Goal: Task Accomplishment & Management: Complete application form

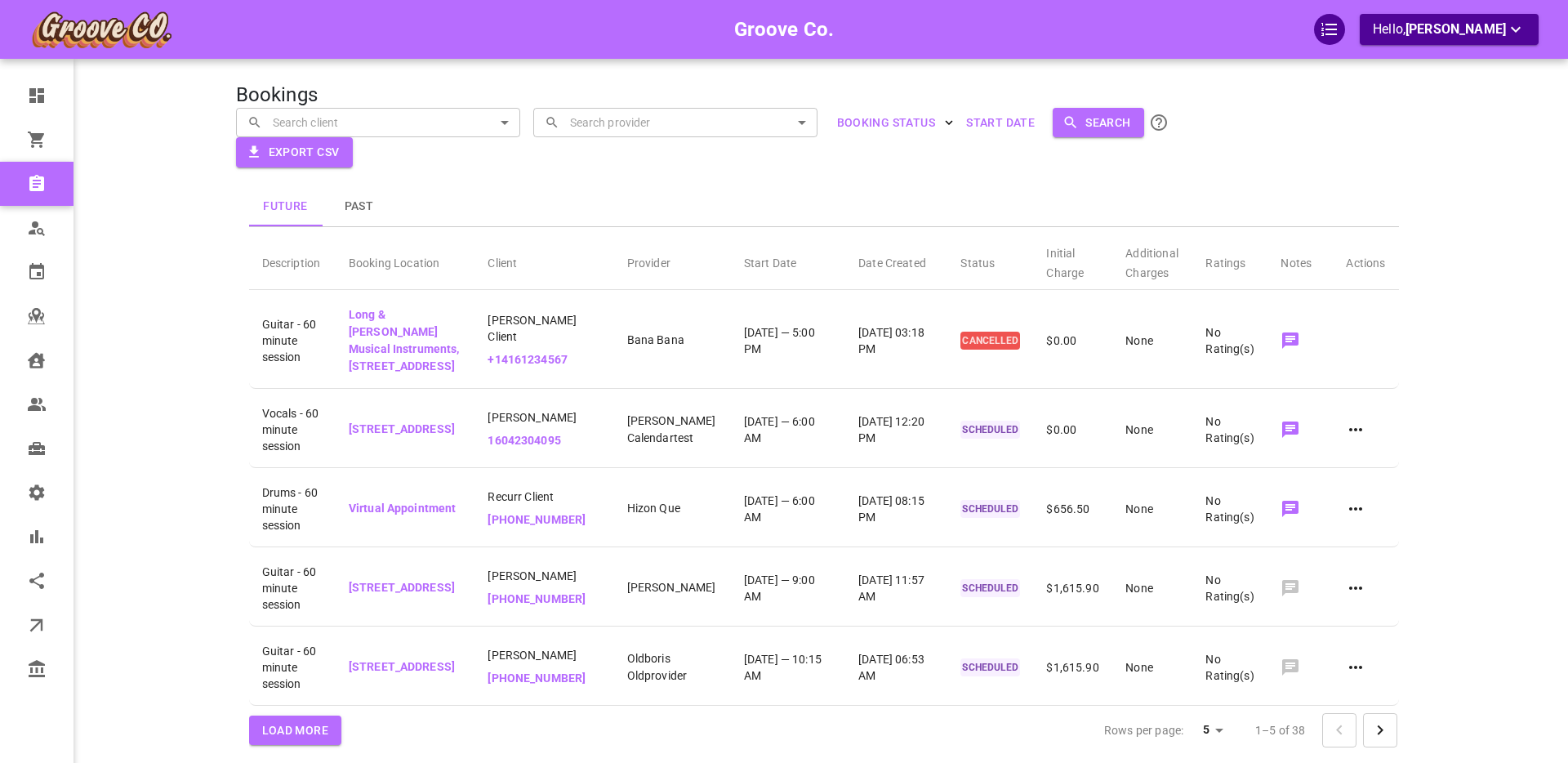
click at [149, 197] on div "Groove Co. Hello, [PERSON_NAME]" at bounding box center [172, 411] width 128 height 773
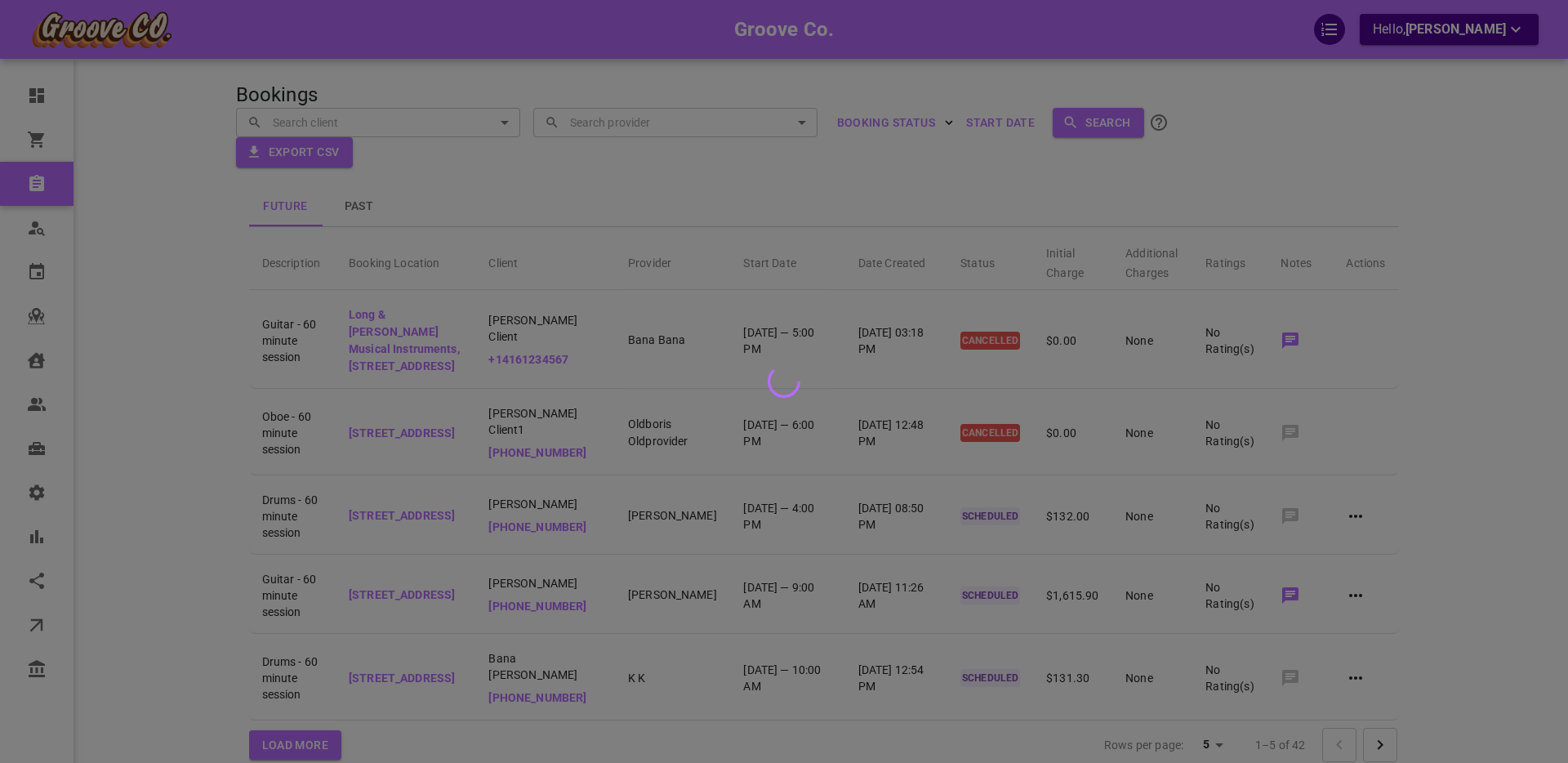
click at [66, 451] on div at bounding box center [784, 382] width 1568 height 763
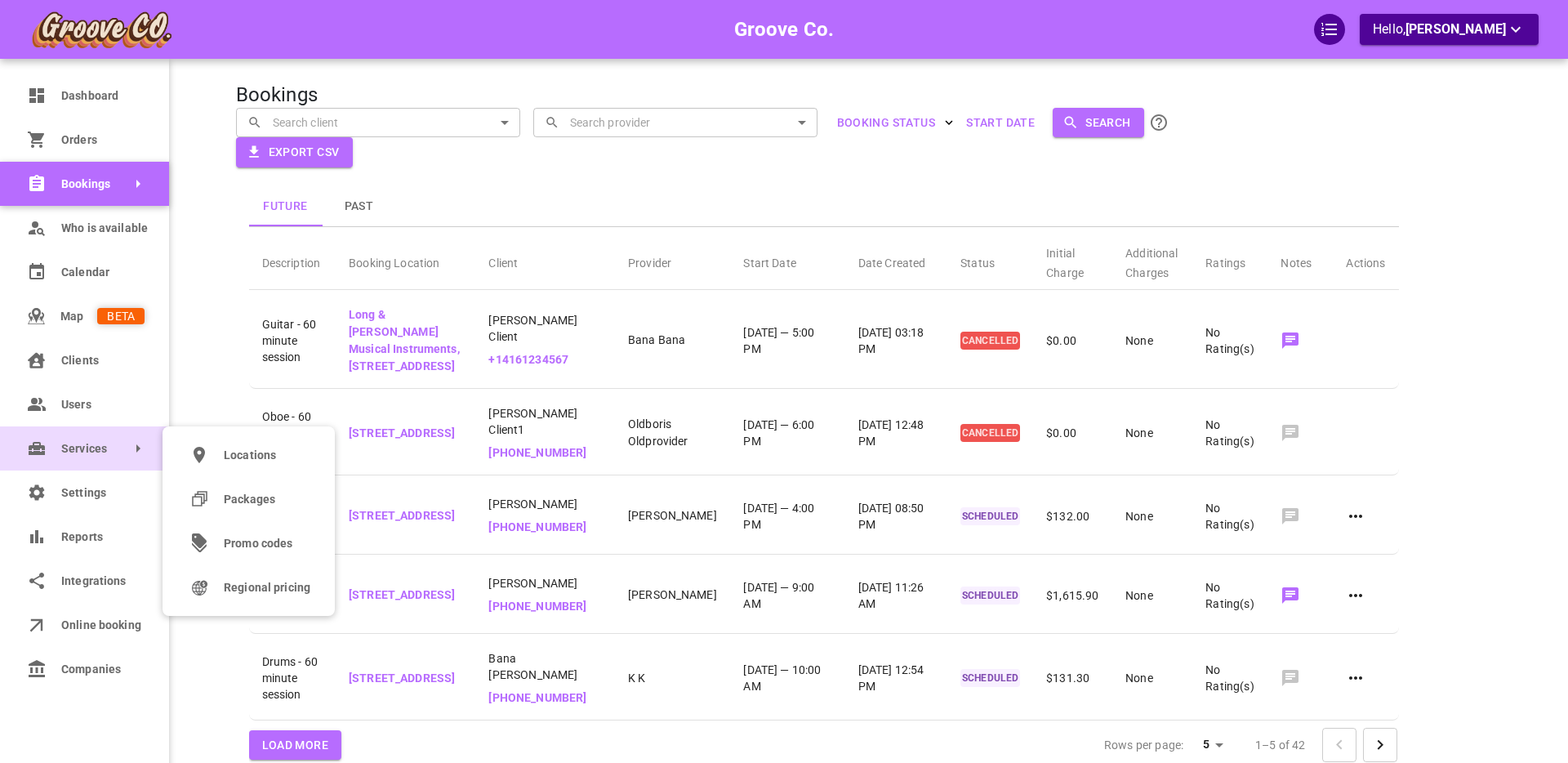
click at [43, 449] on icon at bounding box center [36, 448] width 17 height 13
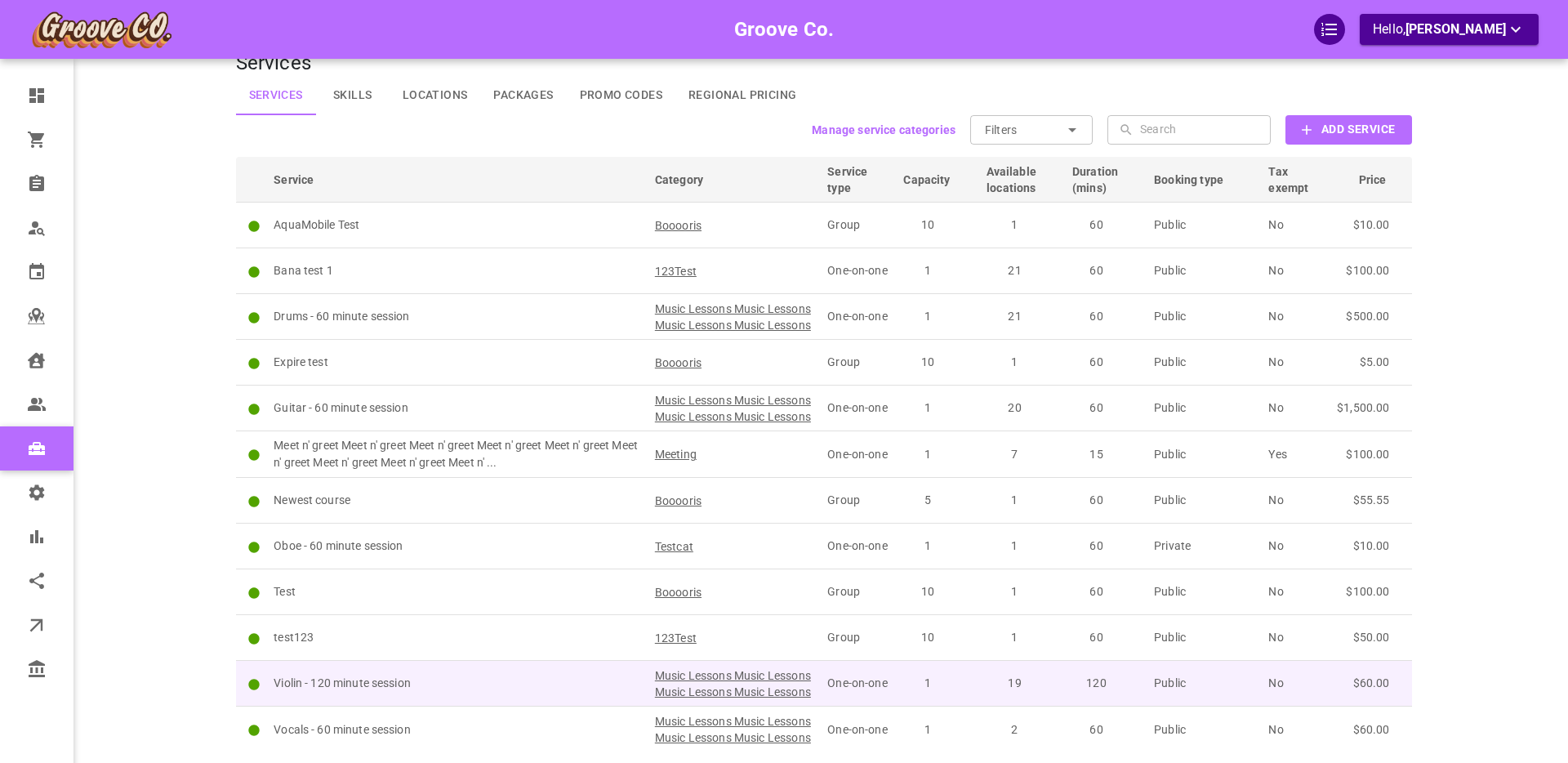
scroll to position [22, 0]
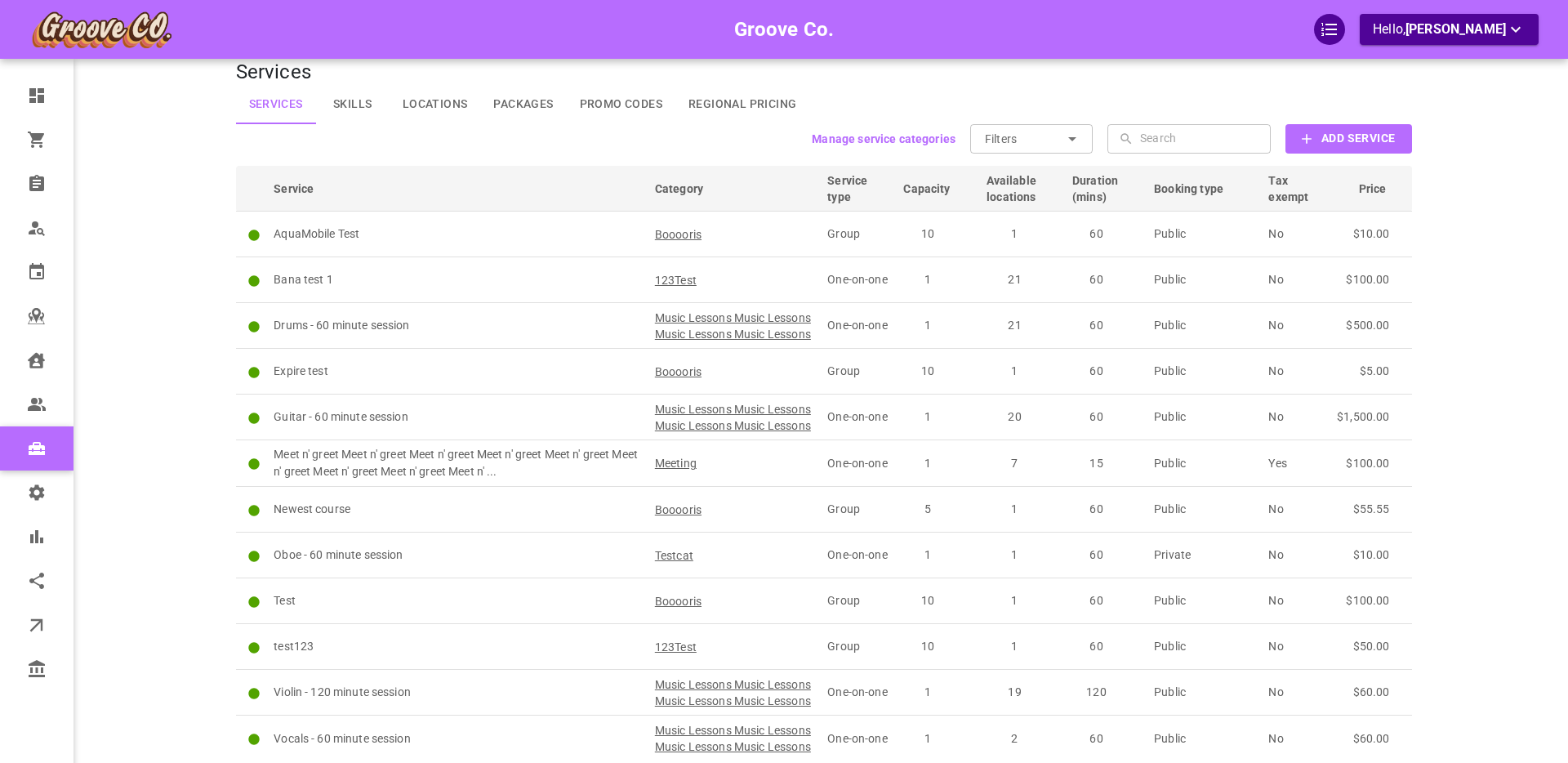
click at [1319, 134] on button "Add Service" at bounding box center [1348, 139] width 126 height 29
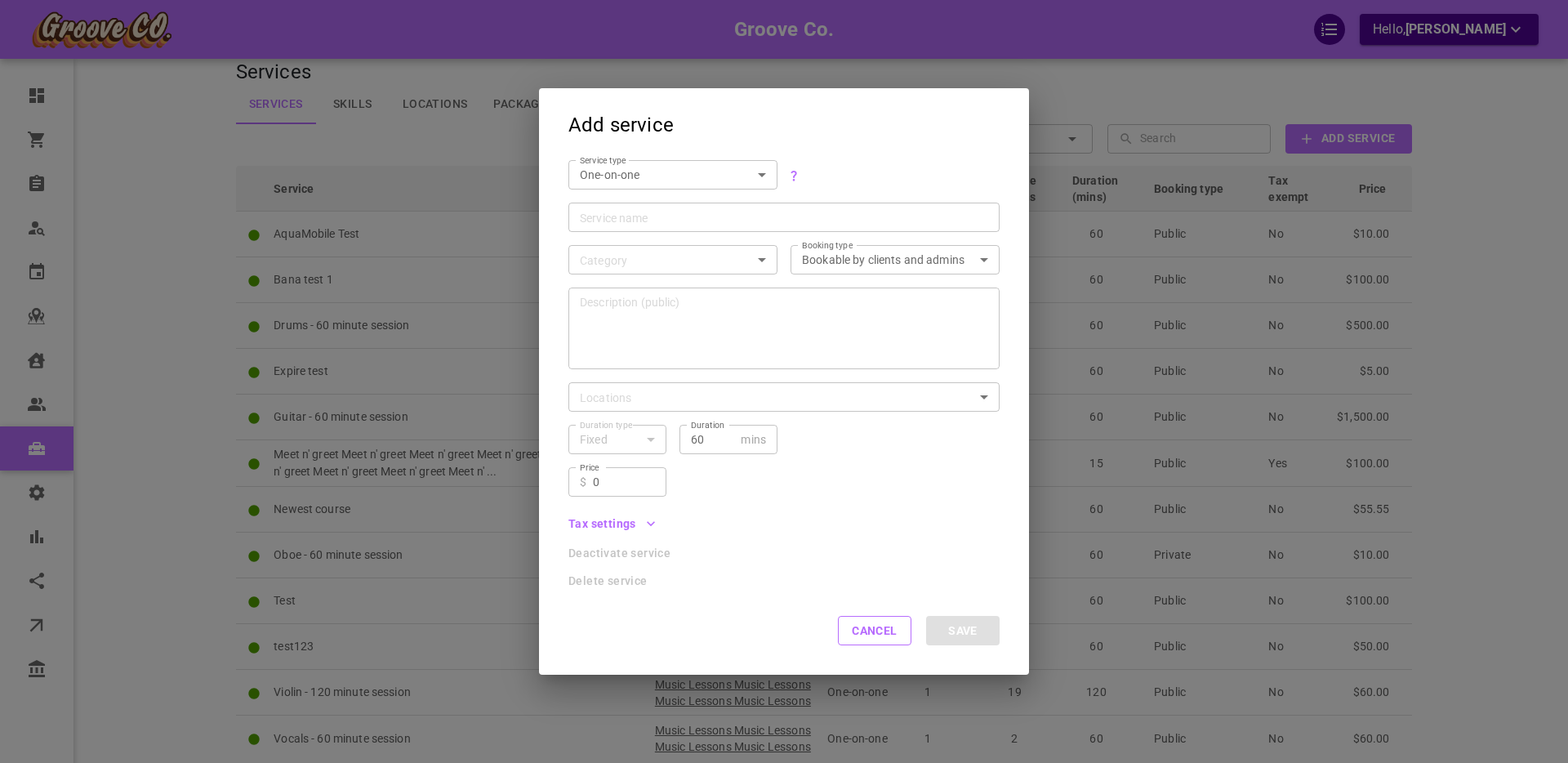
click at [631, 217] on input "Service name" at bounding box center [784, 217] width 409 height 17
drag, startPoint x: 638, startPoint y: 168, endPoint x: 626, endPoint y: 180, distance: 17.0
click at [638, 168] on body "Groove Co. Hello, [PERSON_NAME] Dashboard Orders Bookings Who is available Cale…" at bounding box center [784, 442] width 1568 height 929
click at [608, 233] on li "Group" at bounding box center [673, 230] width 209 height 27
type input "GROUP"
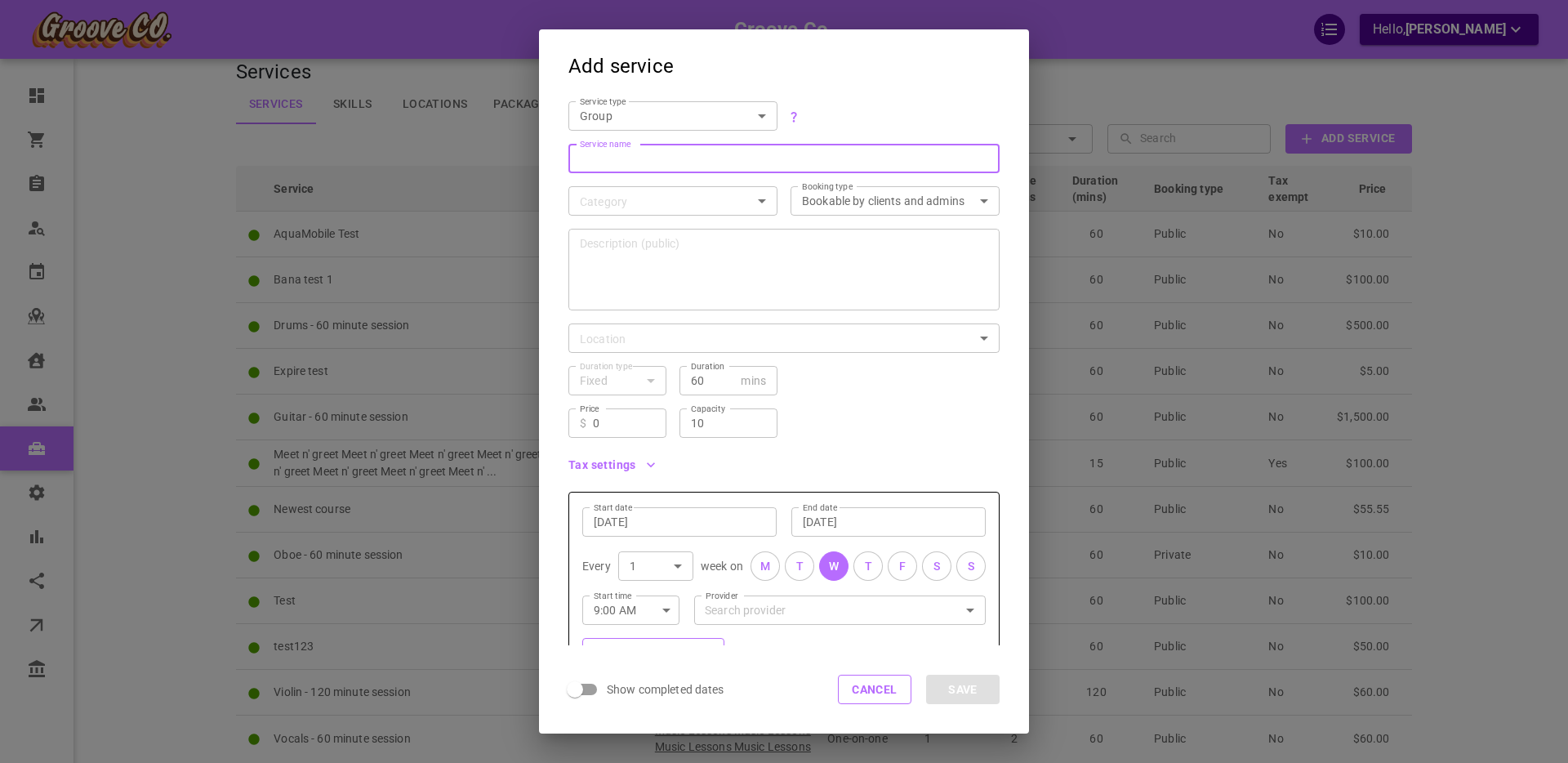
click at [607, 162] on input "Service name" at bounding box center [784, 158] width 409 height 17
type input "Feedback test"
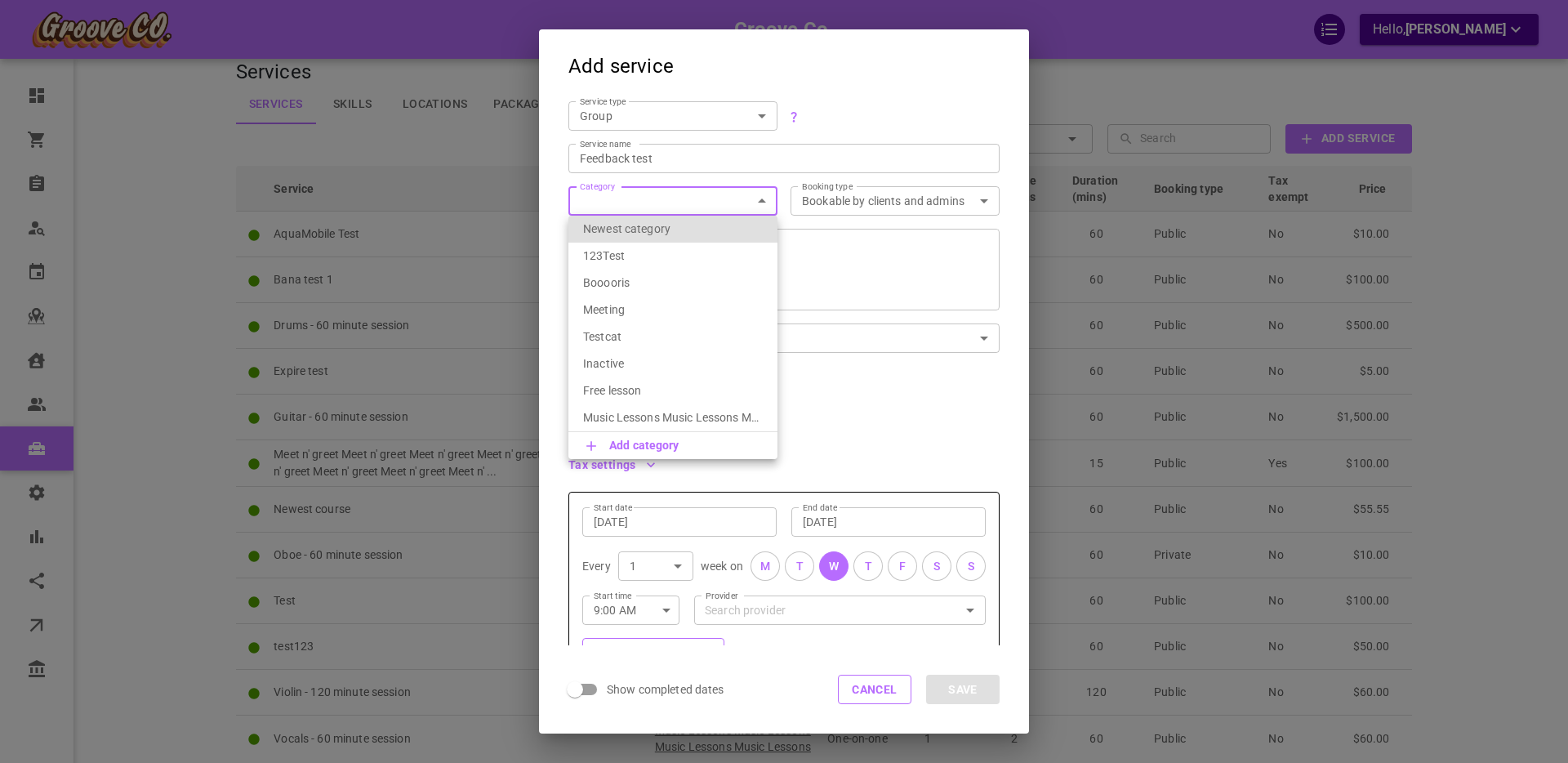
click at [655, 312] on p "Meeting" at bounding box center [673, 309] width 180 height 17
type input "Meeting"
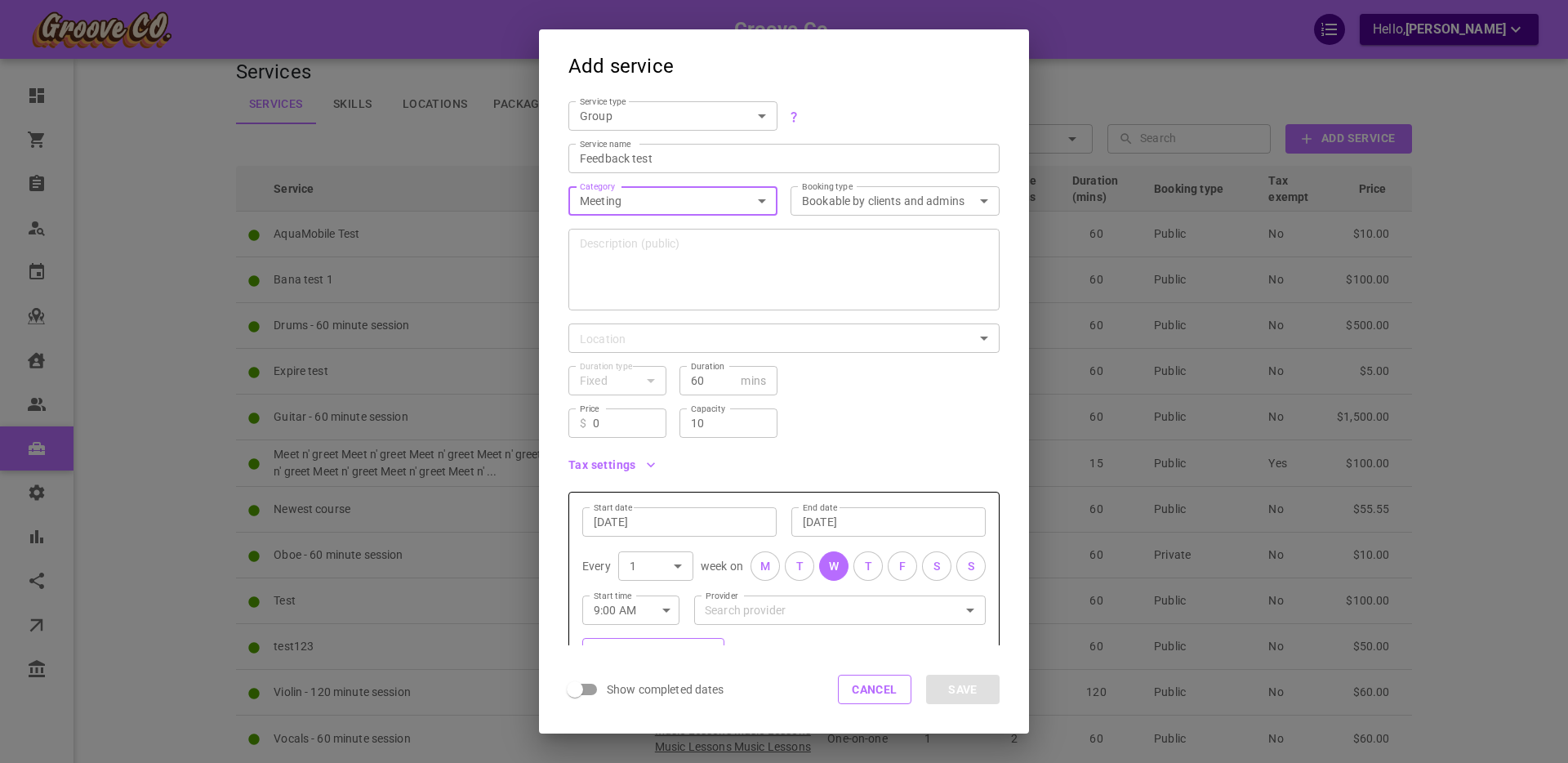
click at [682, 275] on textarea "Description (public)" at bounding box center [784, 269] width 409 height 82
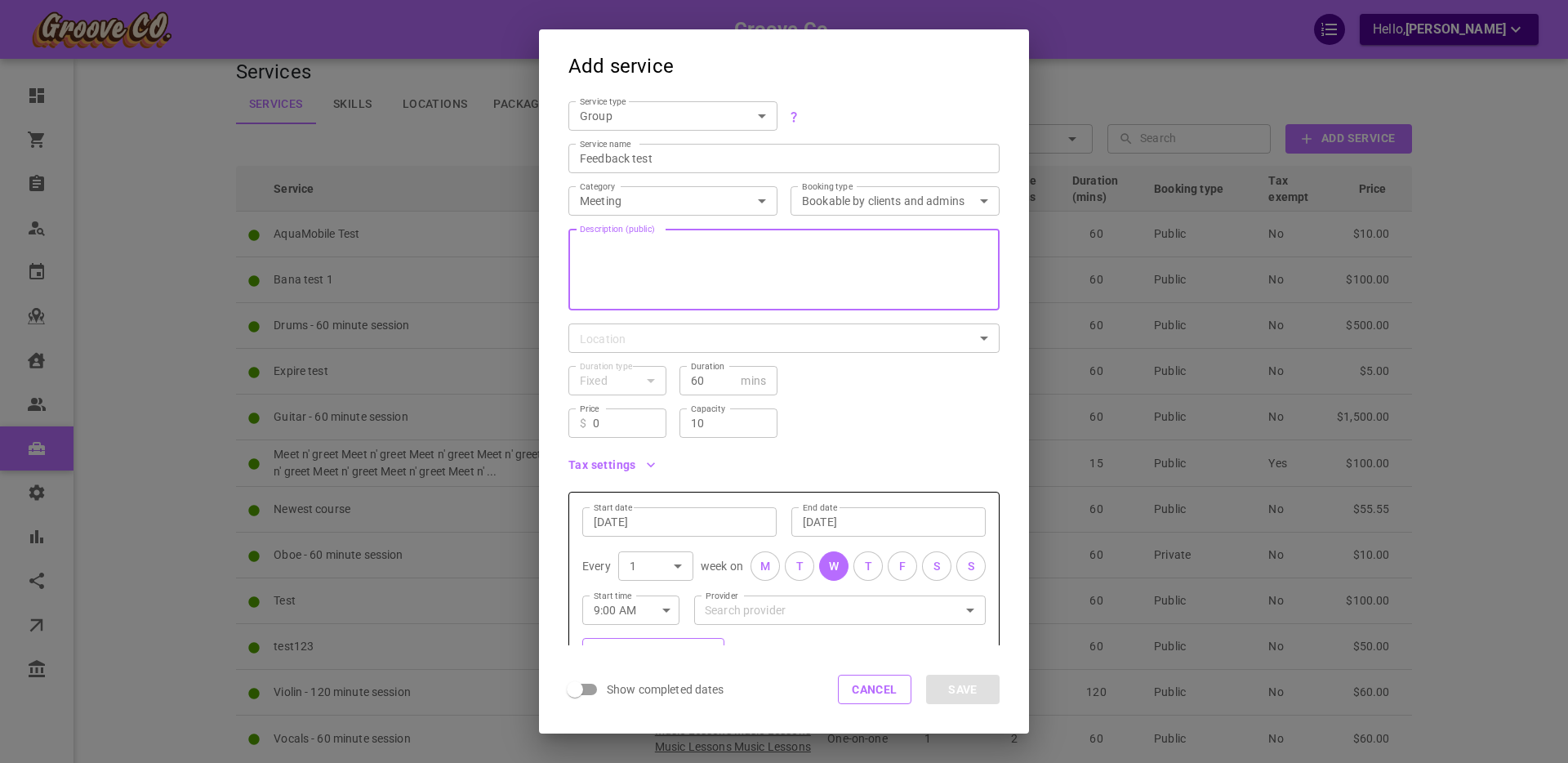
click at [656, 263] on textarea "Description (public)" at bounding box center [784, 269] width 409 height 82
paste textarea "Virtual meeting with [PERSON_NAME]. Meeting will take place over Google Meets o…"
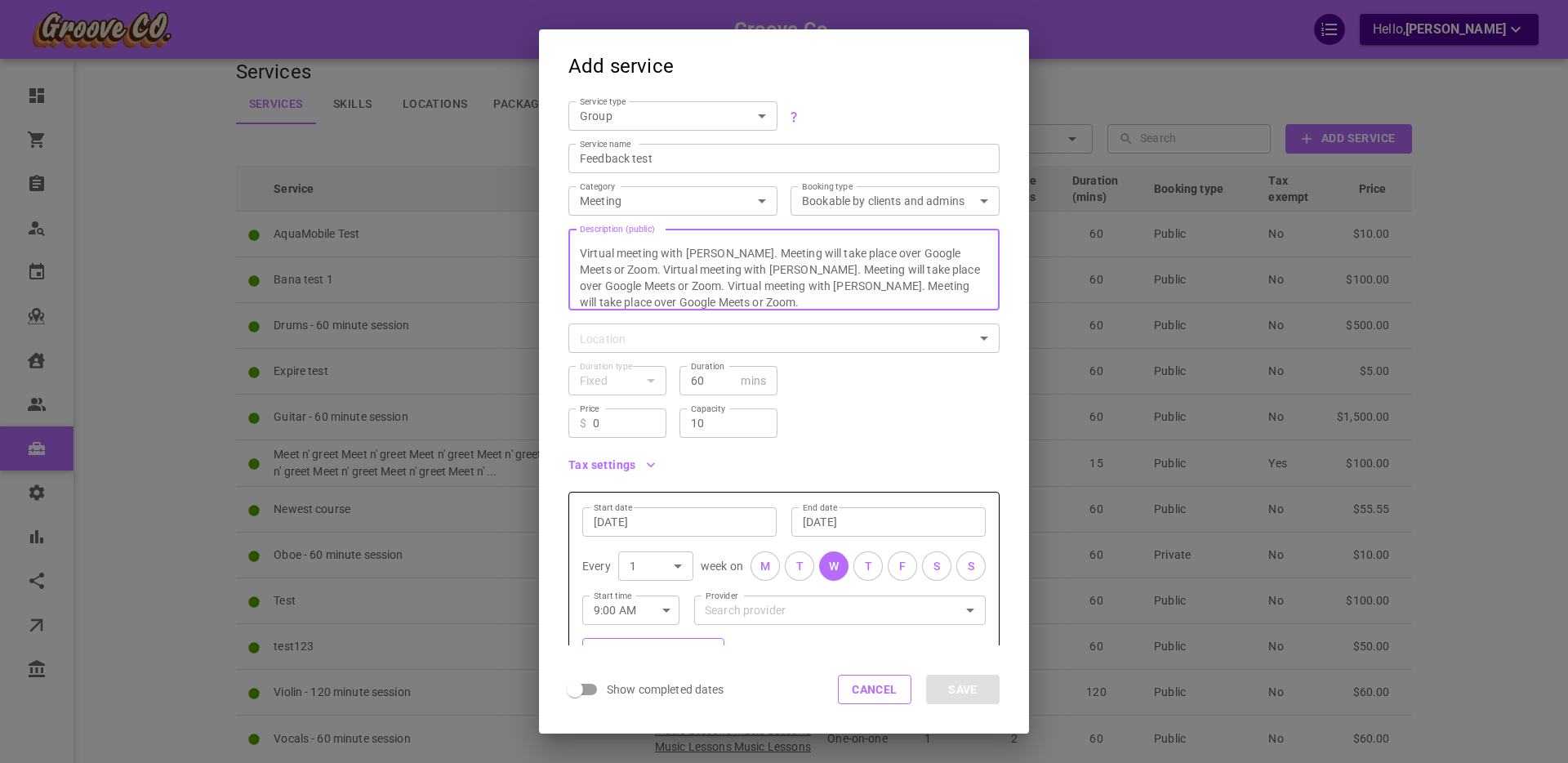
paste textarea "Virtual meeting with [PERSON_NAME]. Meeting will take place over Google Meets o…"
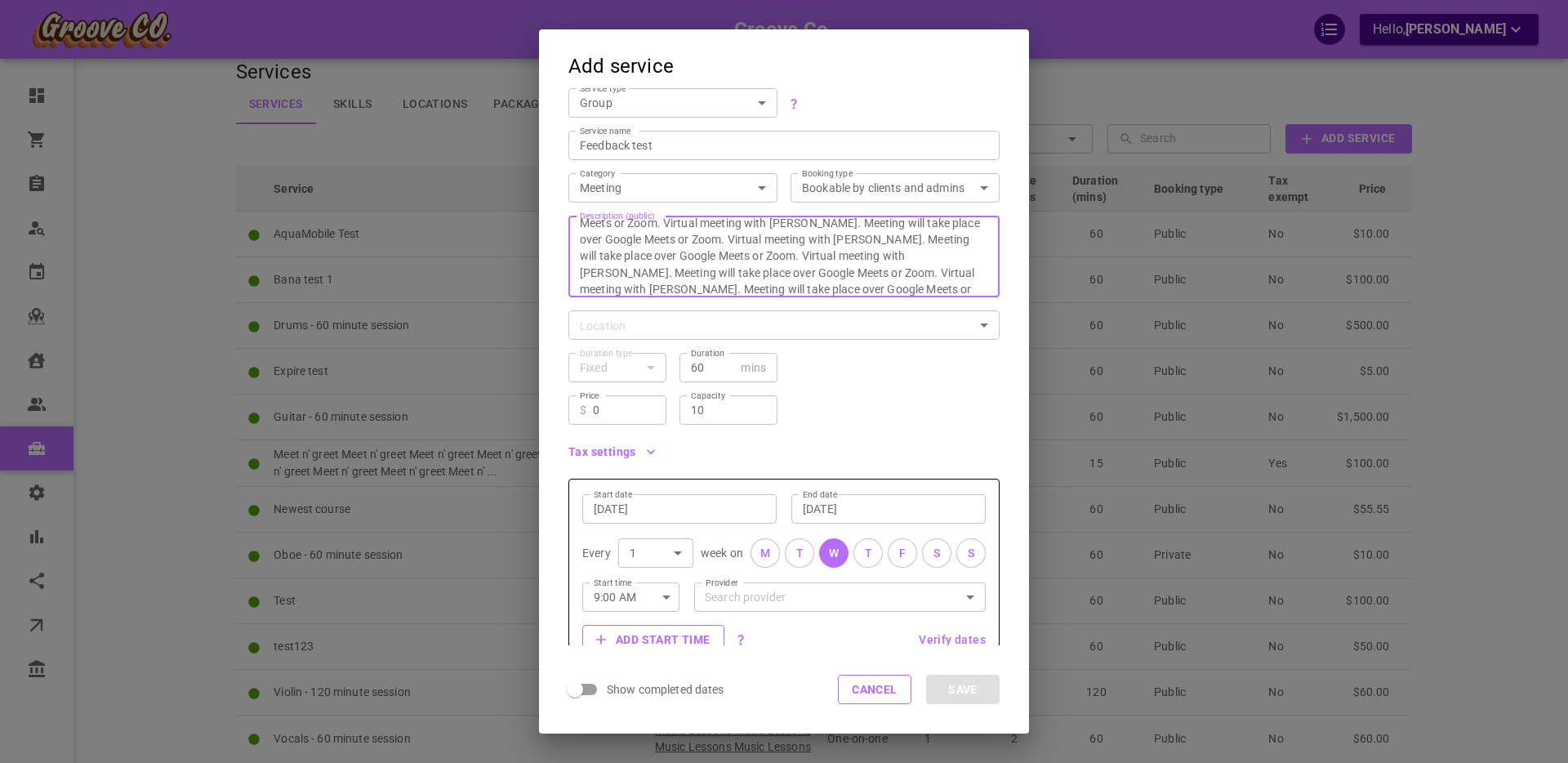
scroll to position [0, 0]
type textarea "Virtual meeting with [PERSON_NAME]. Meeting will take place over Google Meets o…"
click at [643, 329] on body "Groove Co. Hello, [PERSON_NAME] Dashboard Orders Bookings Who is available Cale…" at bounding box center [784, 442] width 1568 height 929
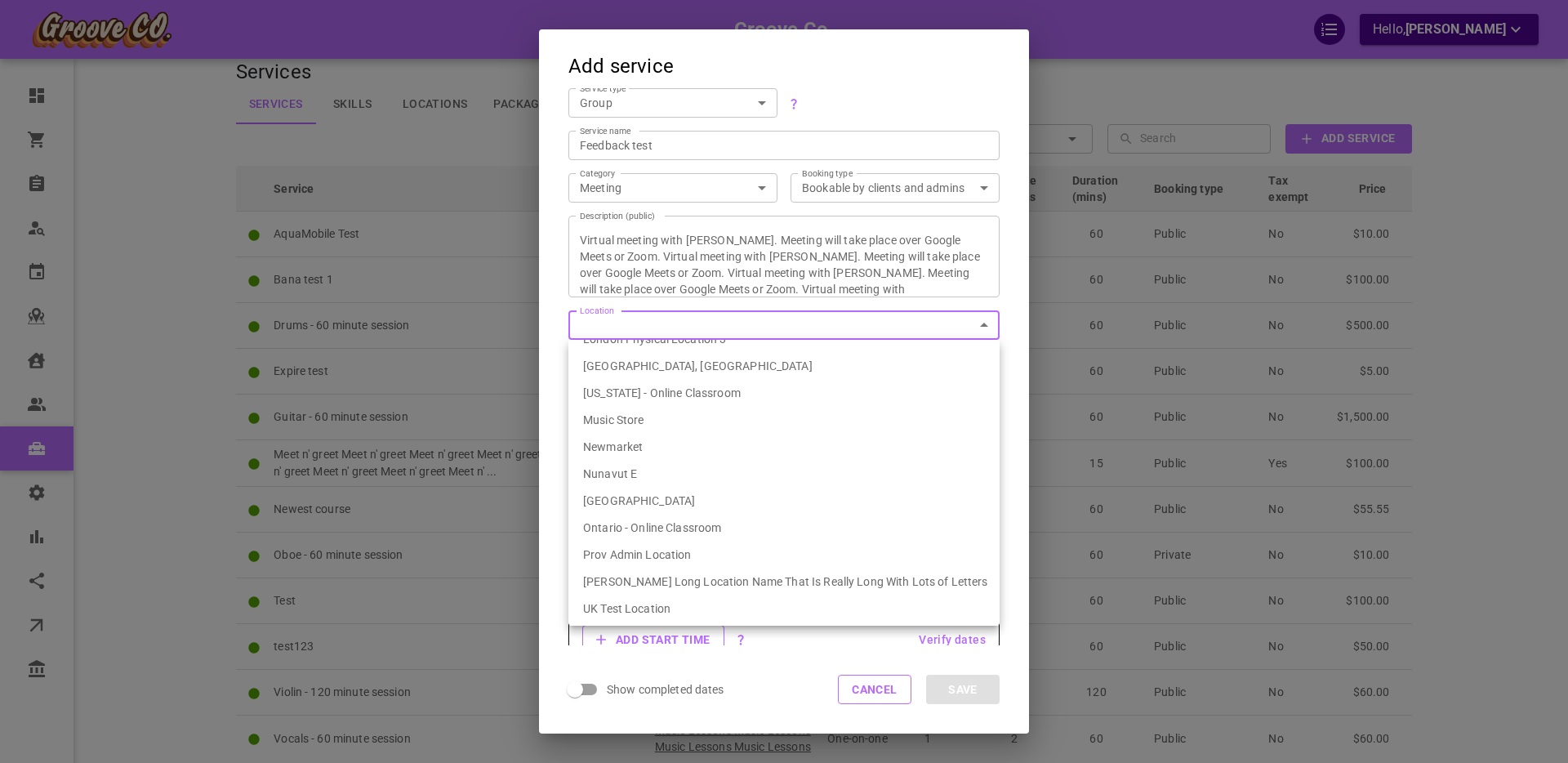
scroll to position [280, 0]
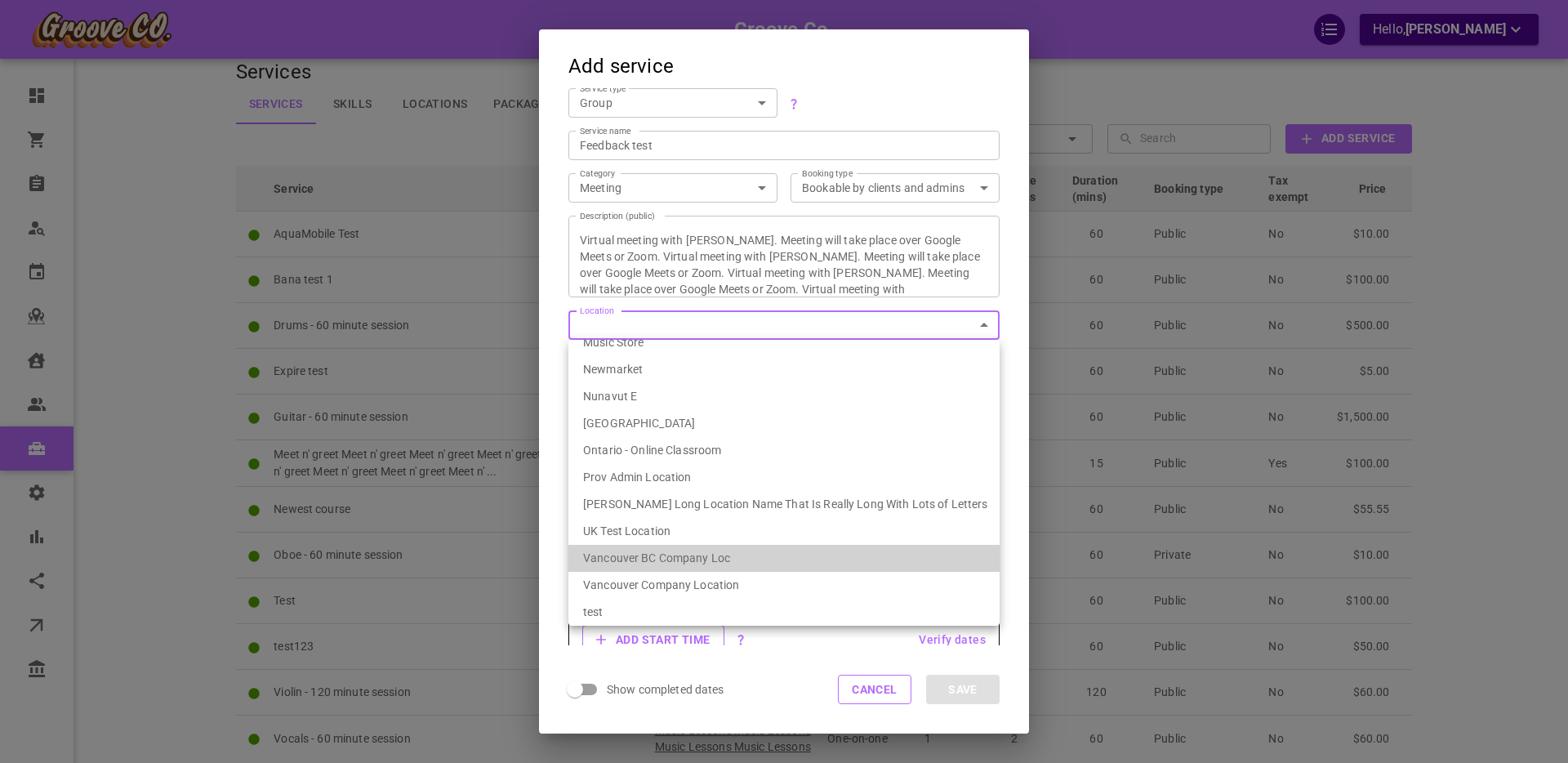
click at [694, 561] on li "Vancouver BC Company Loc" at bounding box center [784, 558] width 431 height 27
type input "539ef6fa-1bae-4334-9153-77231d086627"
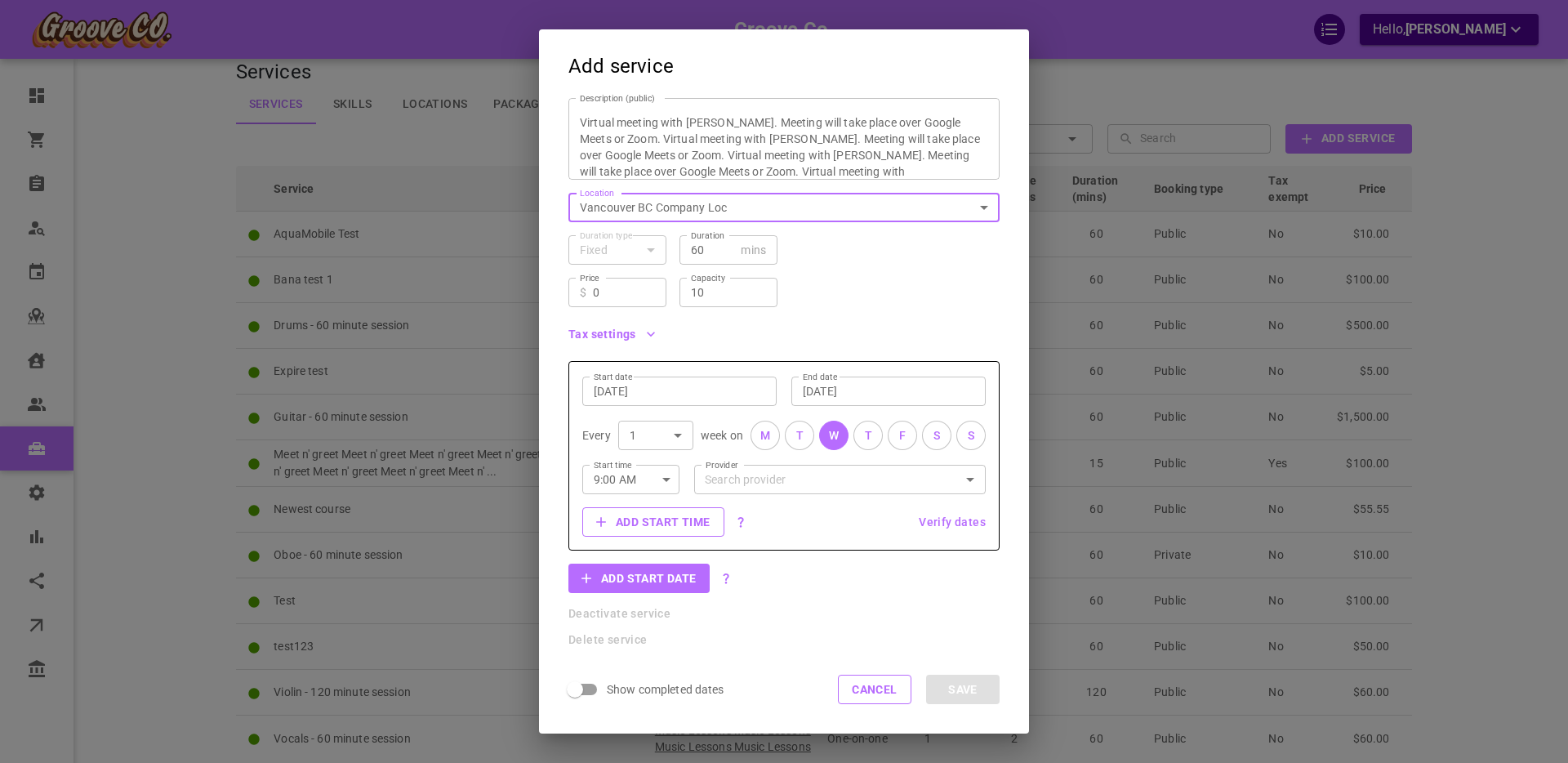
scroll to position [132, 0]
click at [744, 478] on input "Provider" at bounding box center [839, 477] width 278 height 28
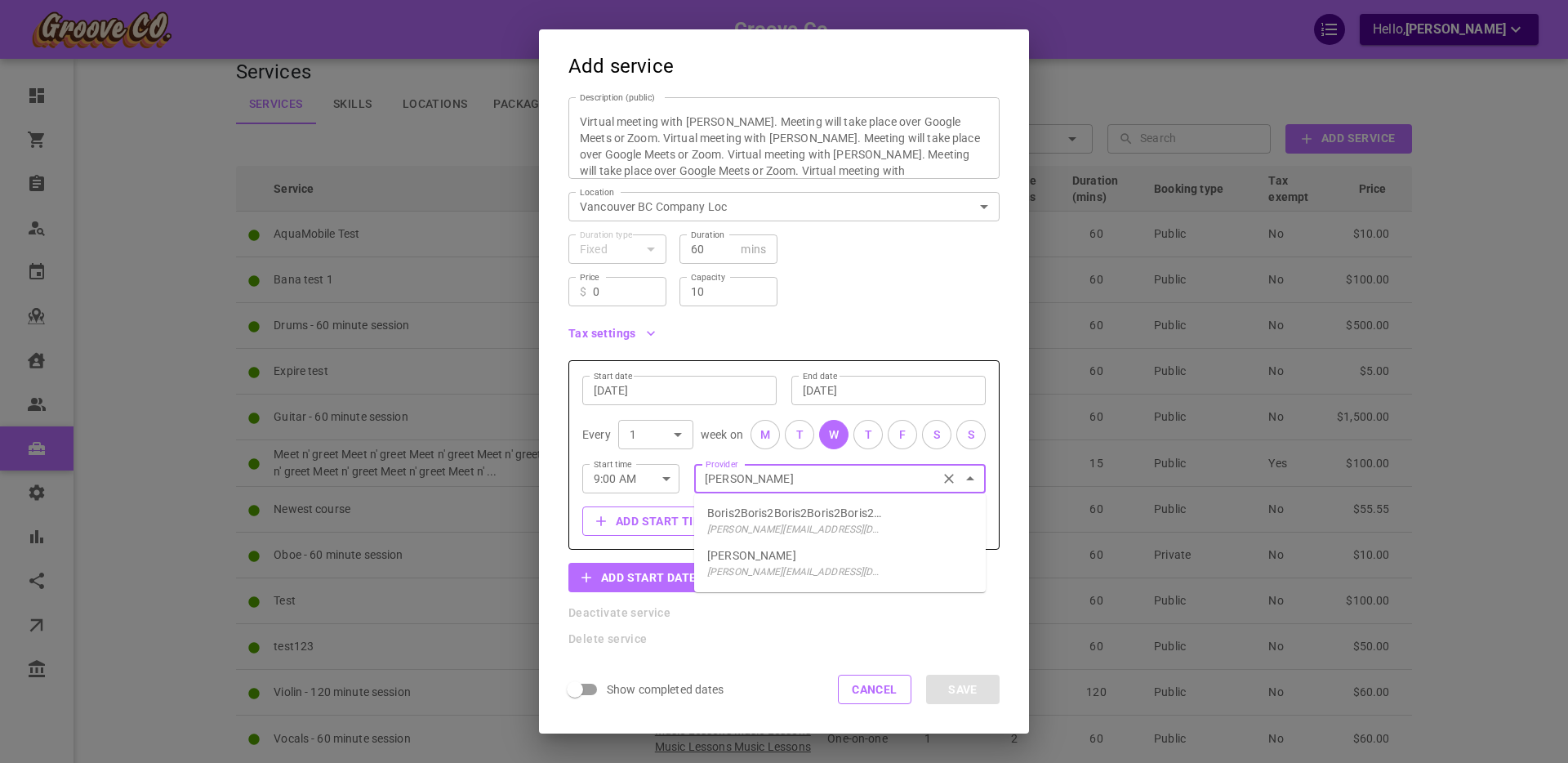
click at [790, 559] on div "[PERSON_NAME] [PERSON_NAME][EMAIL_ADDRESS][DOMAIN_NAME]" at bounding box center [796, 563] width 178 height 32
type input "[PERSON_NAME]"
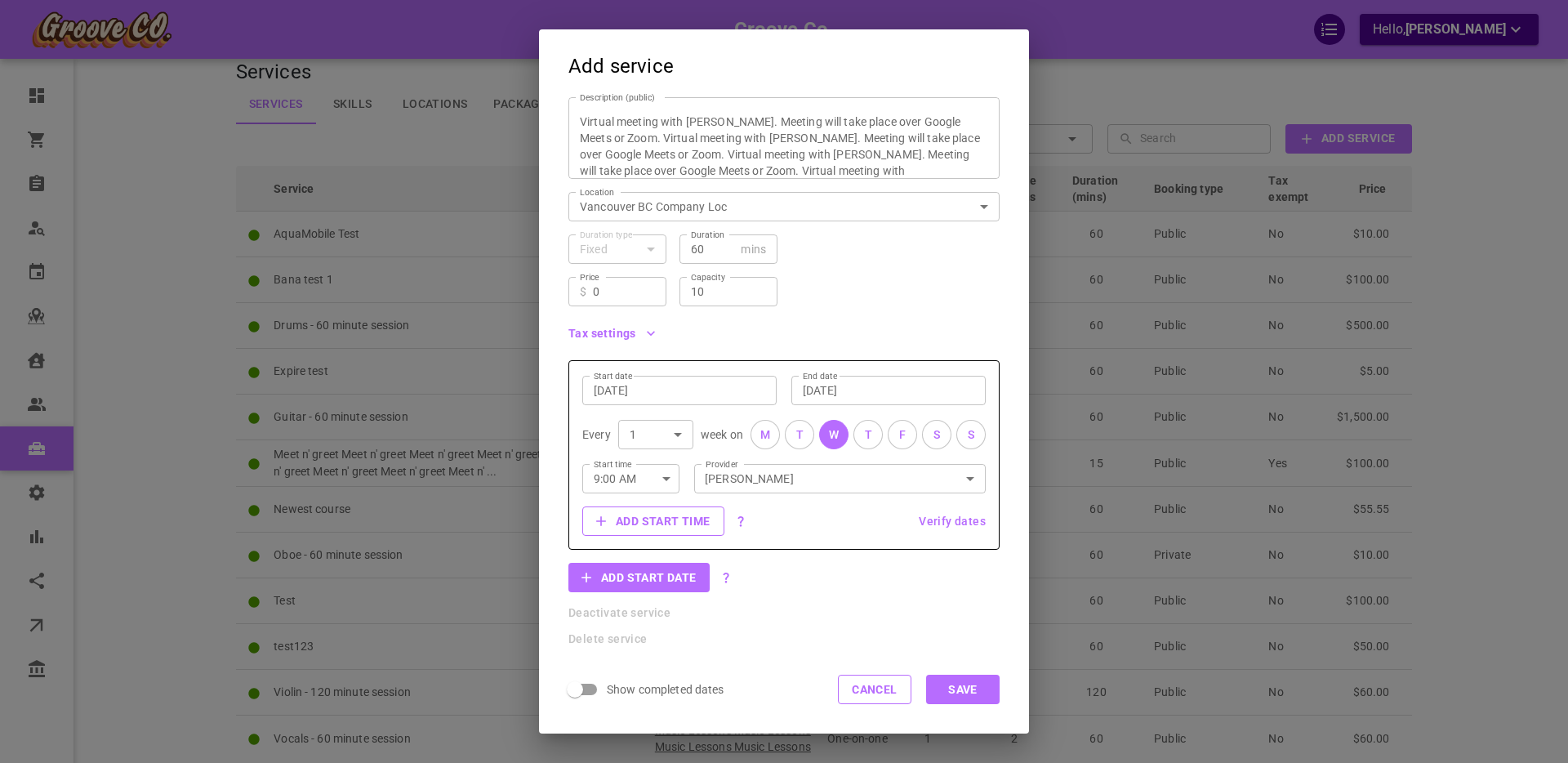
click at [946, 521] on span "Verify dates" at bounding box center [952, 521] width 67 height 12
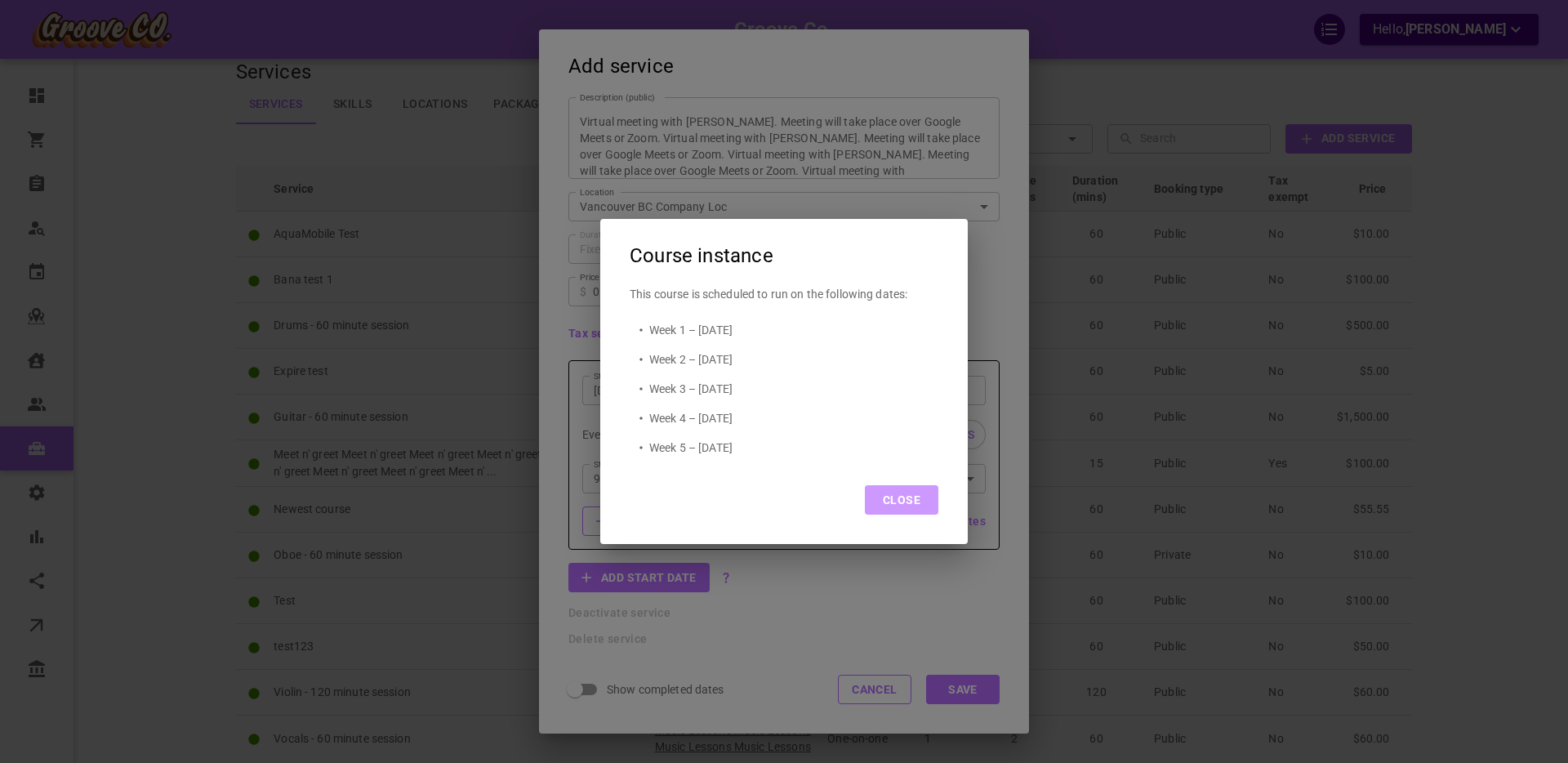
click at [899, 495] on button "Close" at bounding box center [901, 500] width 73 height 29
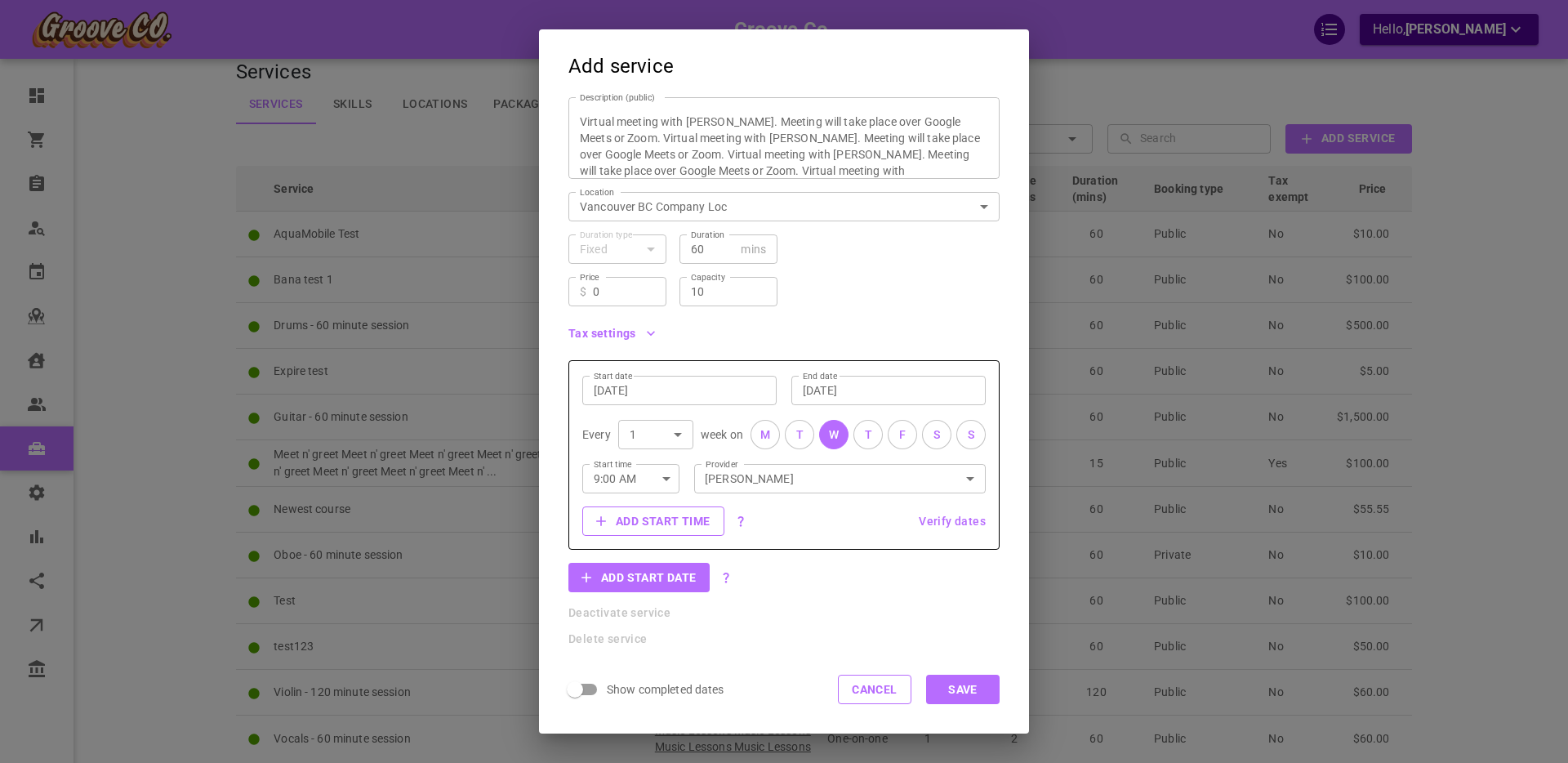
click at [686, 578] on button "Add start date" at bounding box center [639, 578] width 141 height 29
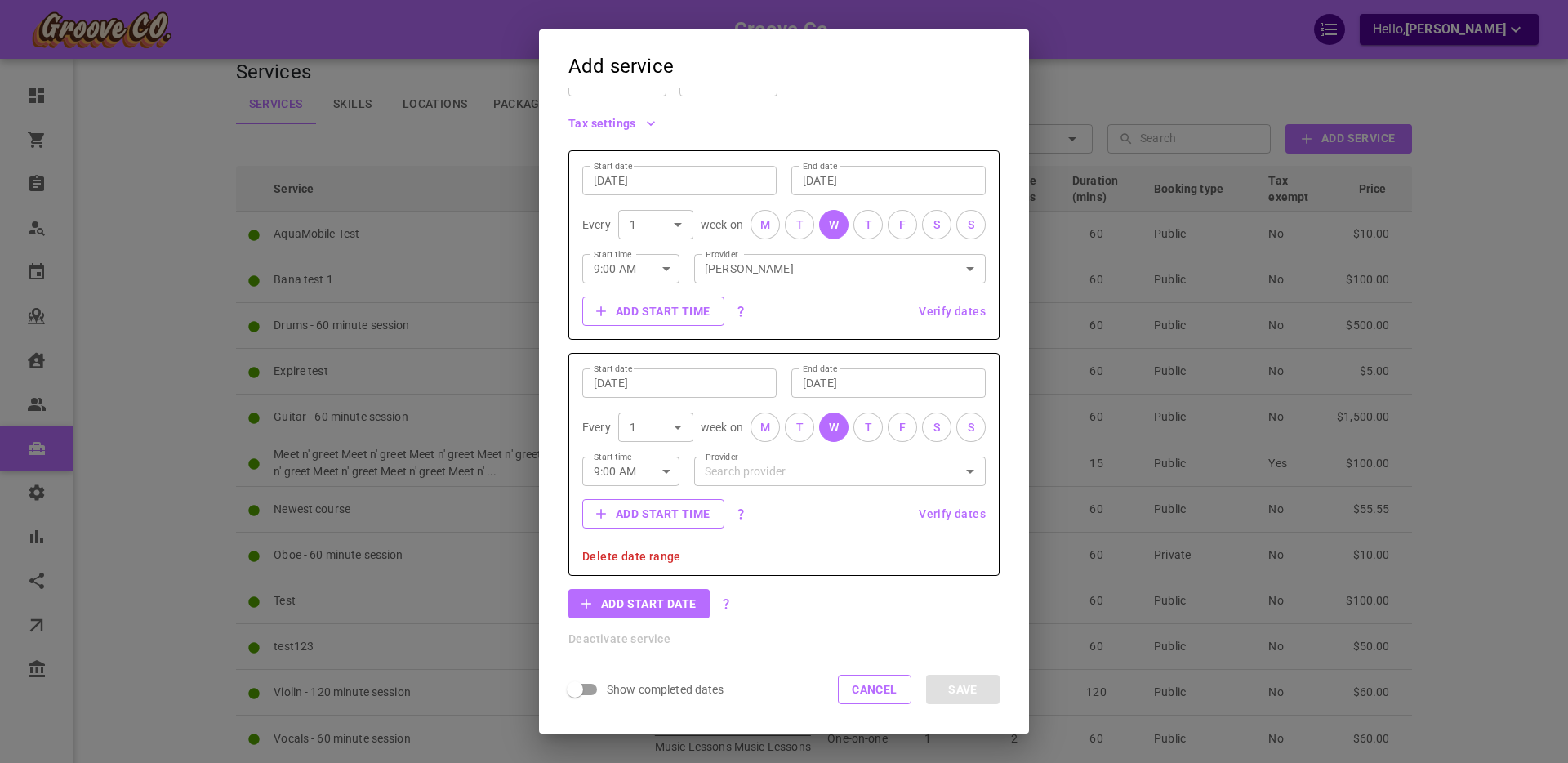
scroll to position [368, 0]
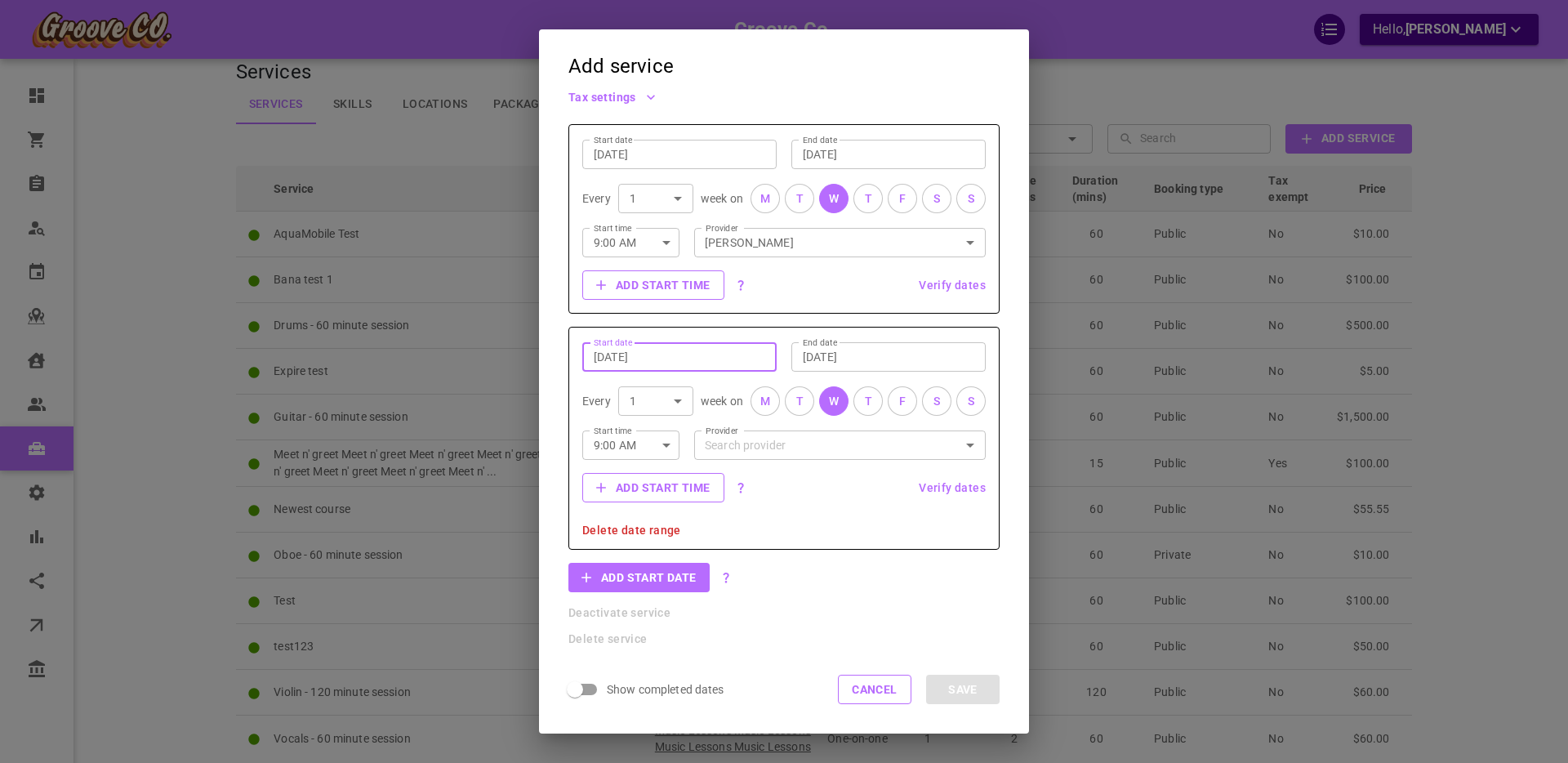
click at [647, 356] on input "[DATE]" at bounding box center [680, 356] width 172 height 17
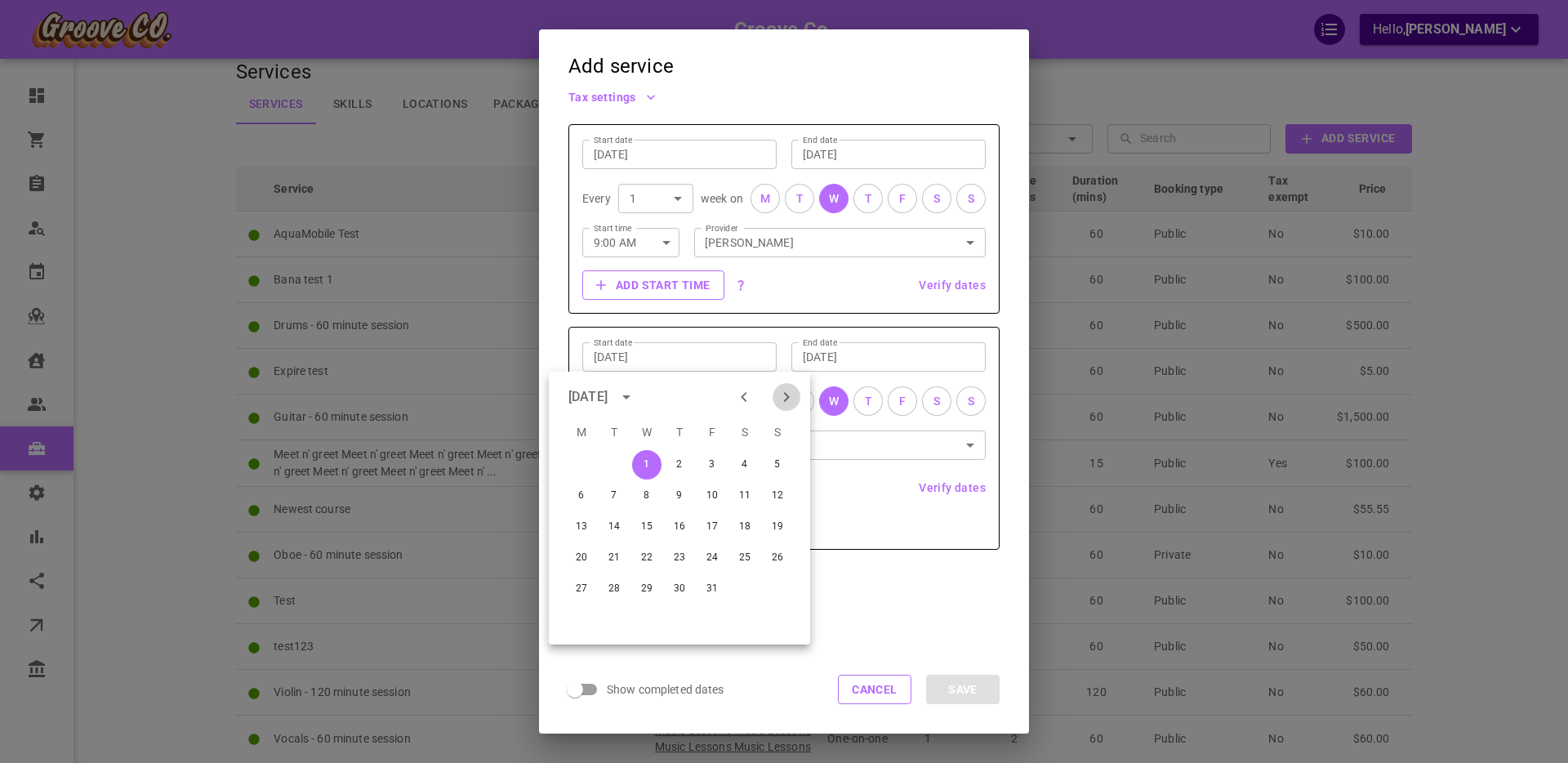
click at [778, 396] on icon "Next month" at bounding box center [786, 397] width 20 height 20
click at [679, 522] on button "13" at bounding box center [679, 527] width 29 height 29
type input "[DATE]"
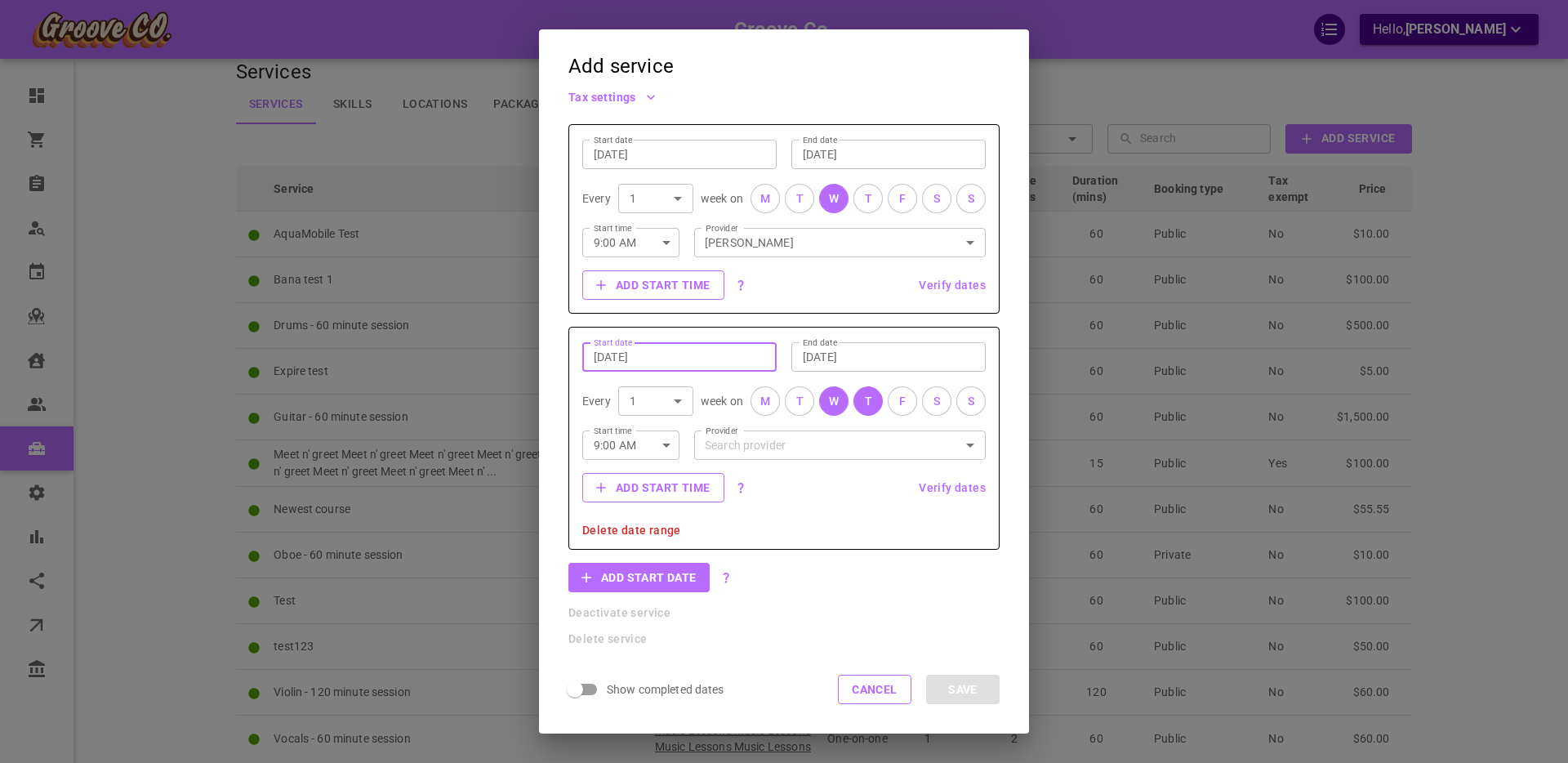
click at [626, 528] on span "Delete date range" at bounding box center [631, 530] width 99 height 12
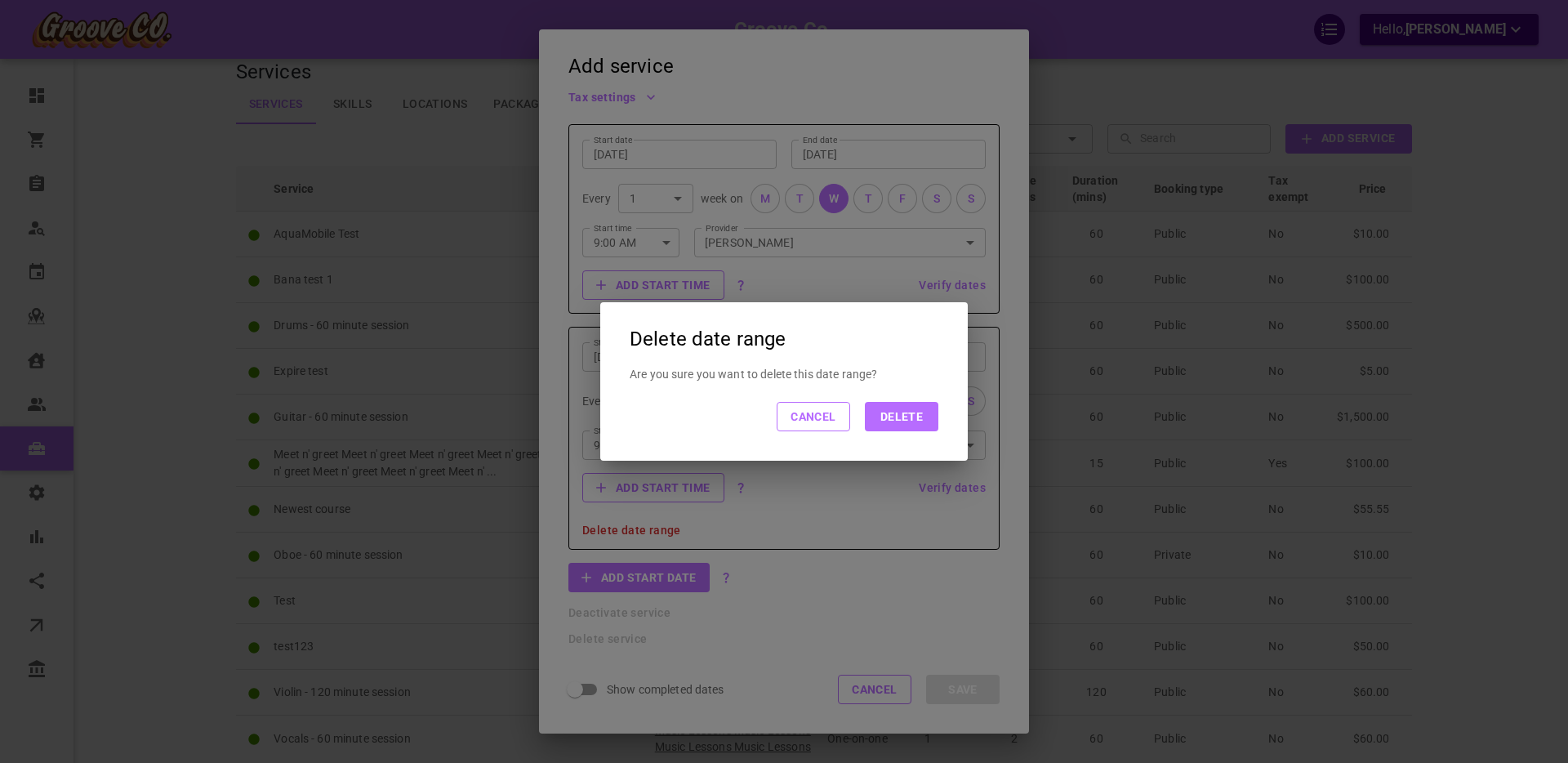
click at [880, 417] on button "Delete" at bounding box center [901, 417] width 73 height 29
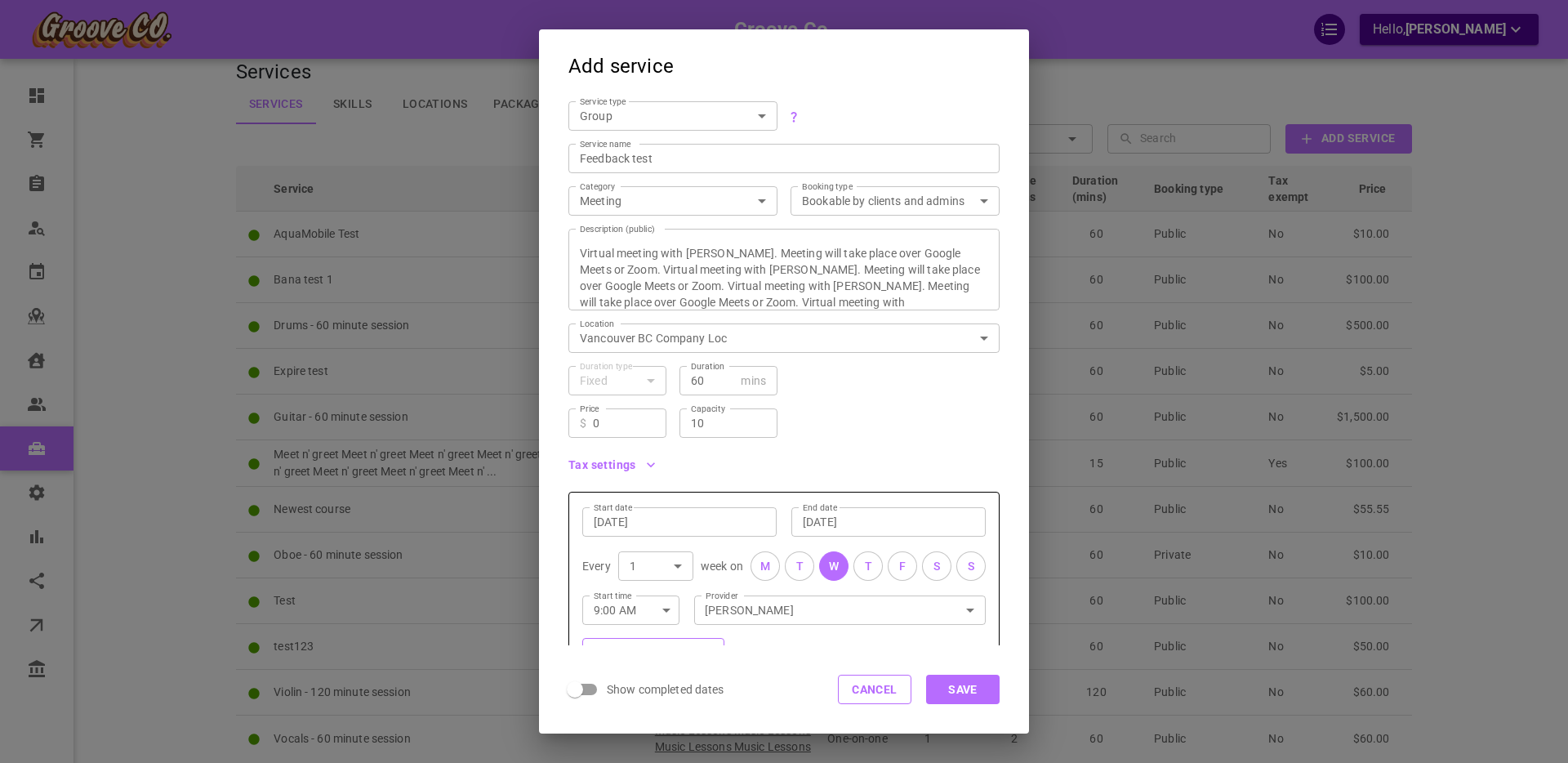
scroll to position [10, 0]
click at [850, 450] on div "Tax settings" at bounding box center [777, 449] width 444 height 41
drag, startPoint x: 644, startPoint y: 450, endPoint x: 668, endPoint y: 449, distance: 24.0
click at [644, 450] on icon "button" at bounding box center [651, 455] width 17 height 17
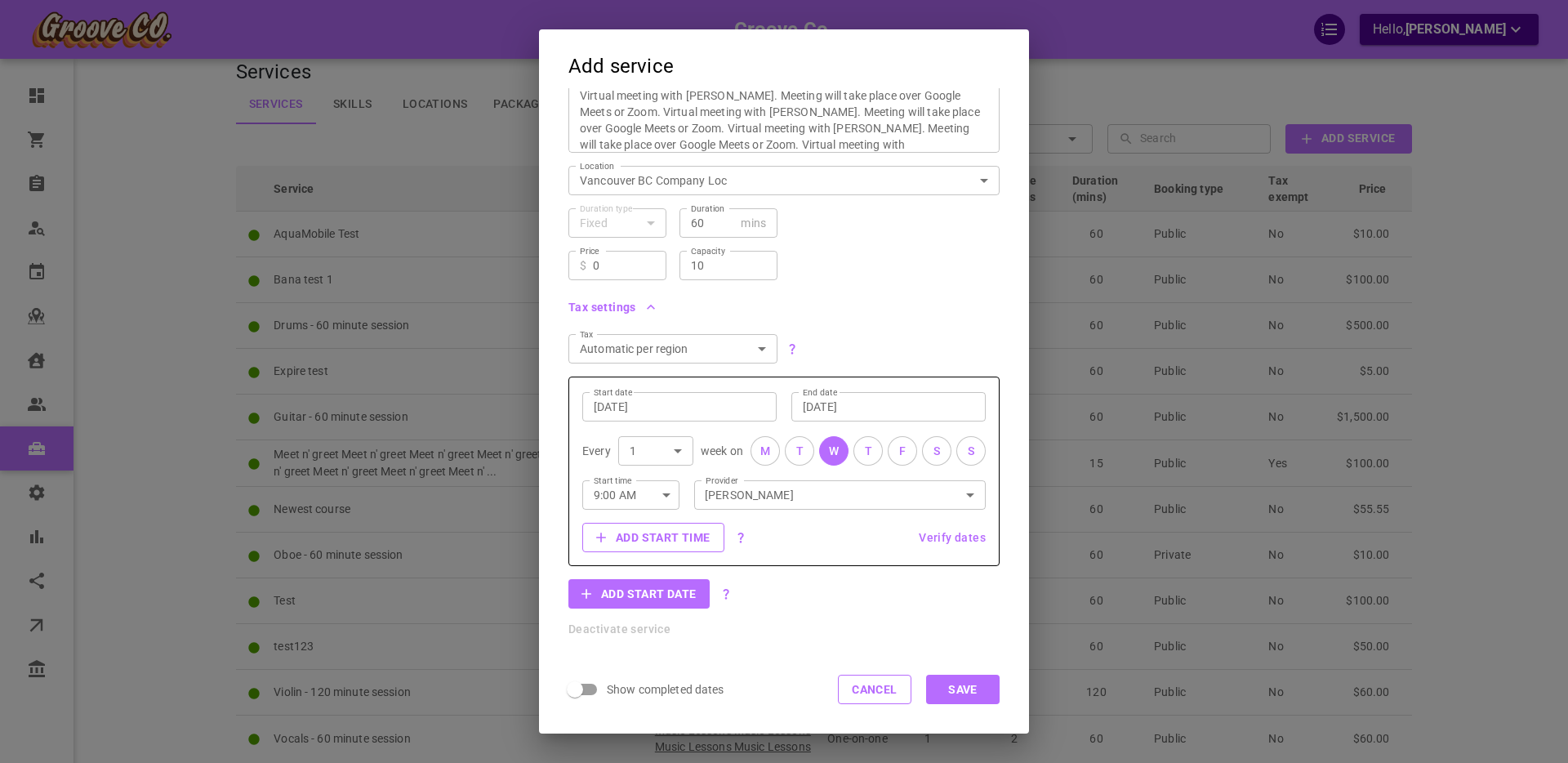
scroll to position [174, 0]
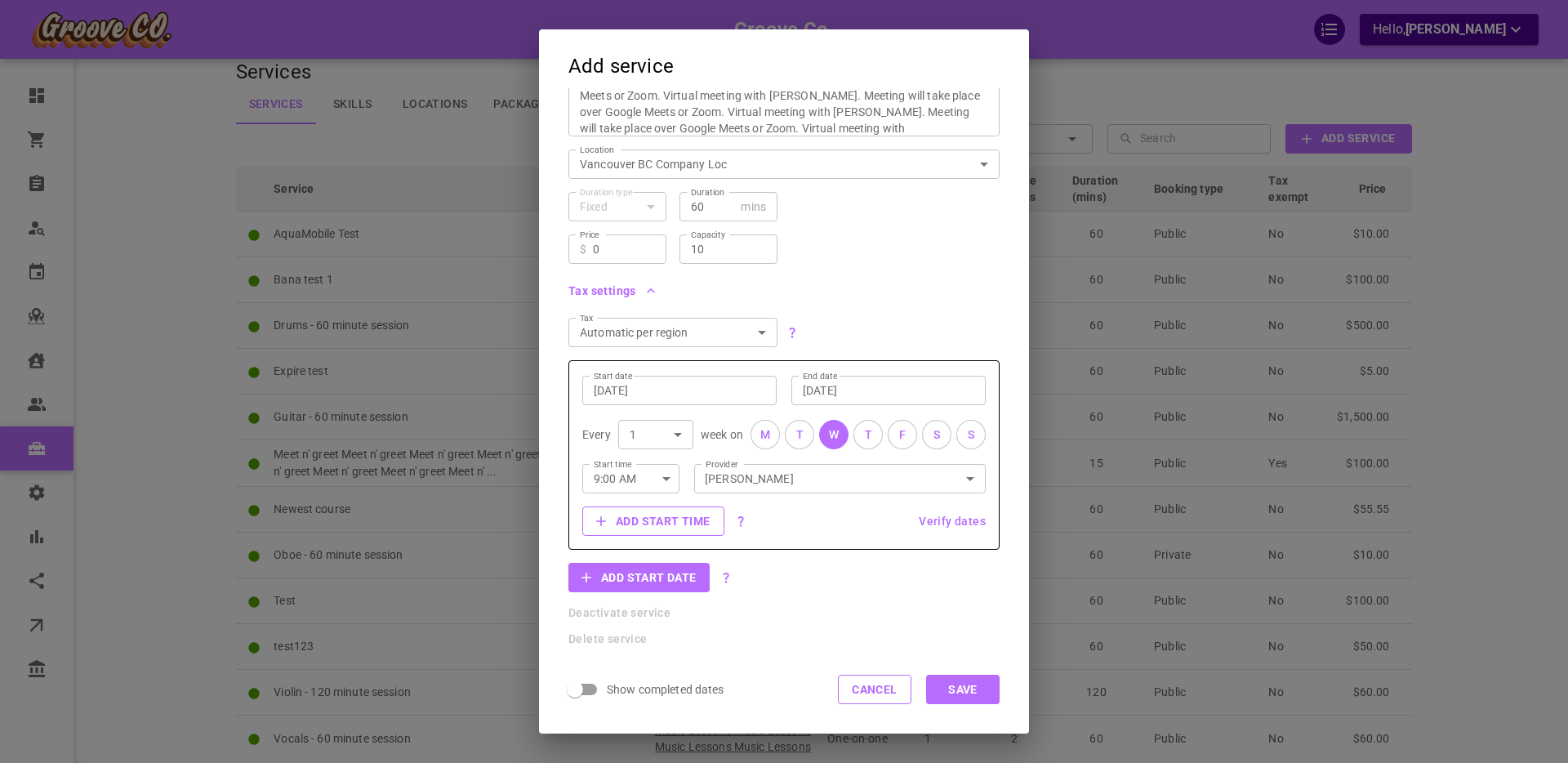
click at [765, 333] on body "Groove Co. Hello, [PERSON_NAME] Dashboard Orders Bookings Who is available Cale…" at bounding box center [784, 442] width 1568 height 929
click at [645, 411] on li "This service is tax exempt" at bounding box center [673, 415] width 209 height 27
type input "taxexempt"
click at [897, 308] on div "Tax This service is tax exempt taxexempt Tax" at bounding box center [777, 326] width 444 height 43
click at [950, 691] on button "Save" at bounding box center [962, 689] width 73 height 29
